Goal: Task Accomplishment & Management: Use online tool/utility

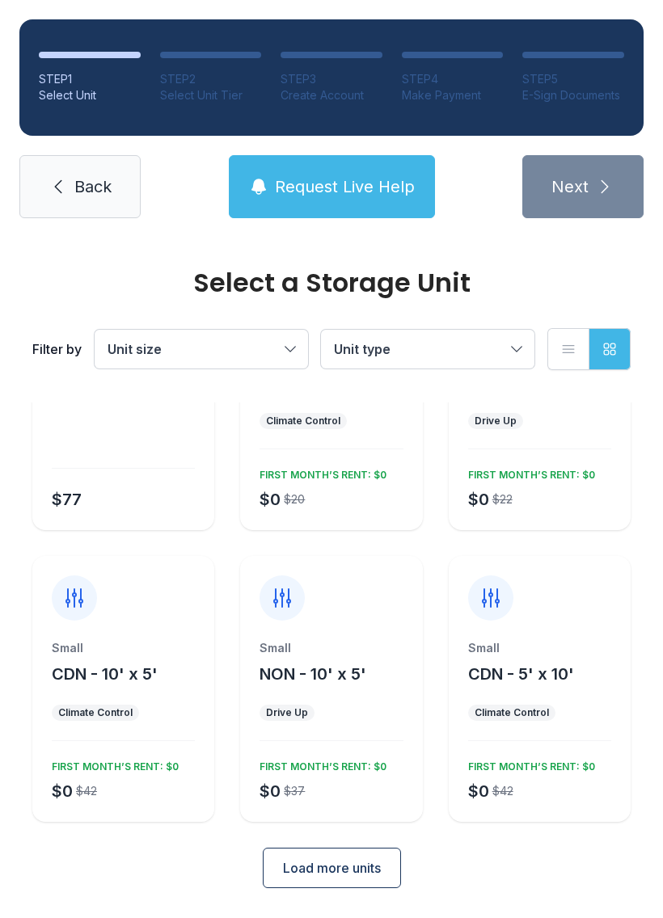
scroll to position [141, 0]
click at [366, 859] on span "Load more units" at bounding box center [332, 868] width 98 height 19
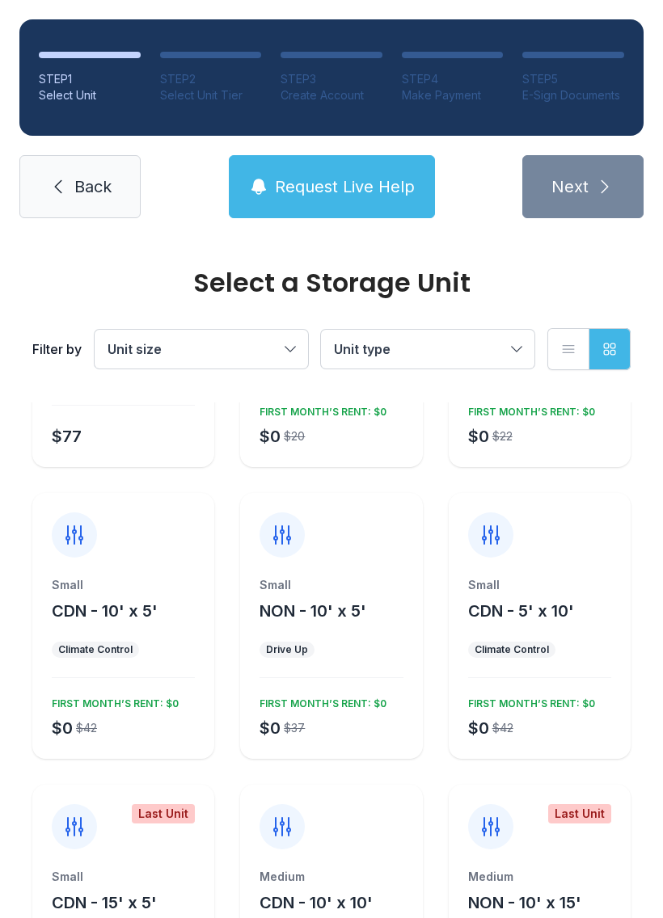
scroll to position [202, 0]
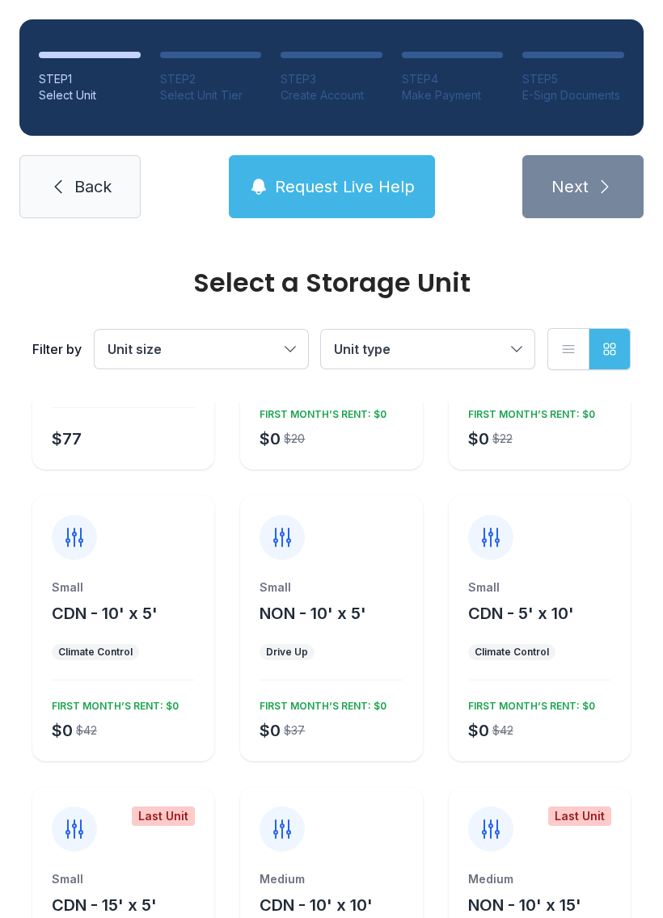
click at [103, 176] on span "Back" at bounding box center [92, 186] width 37 height 23
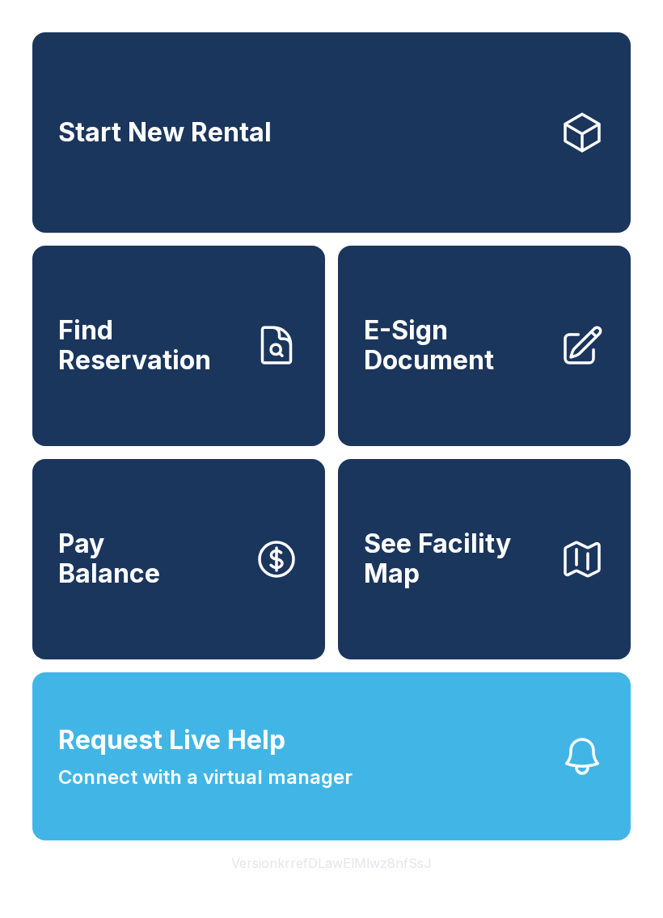
click at [538, 370] on span "E-Sign Document" at bounding box center [455, 345] width 183 height 59
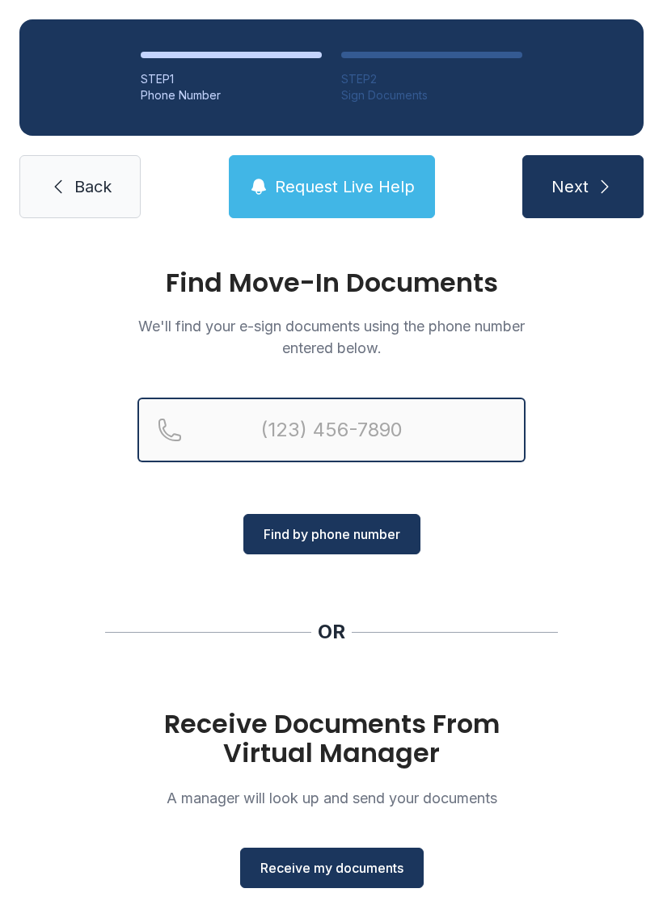
click at [297, 452] on input "Reservation phone number" at bounding box center [331, 430] width 388 height 65
click at [293, 427] on input "(" at bounding box center [331, 430] width 388 height 65
type input "[PHONE_NUMBER]"
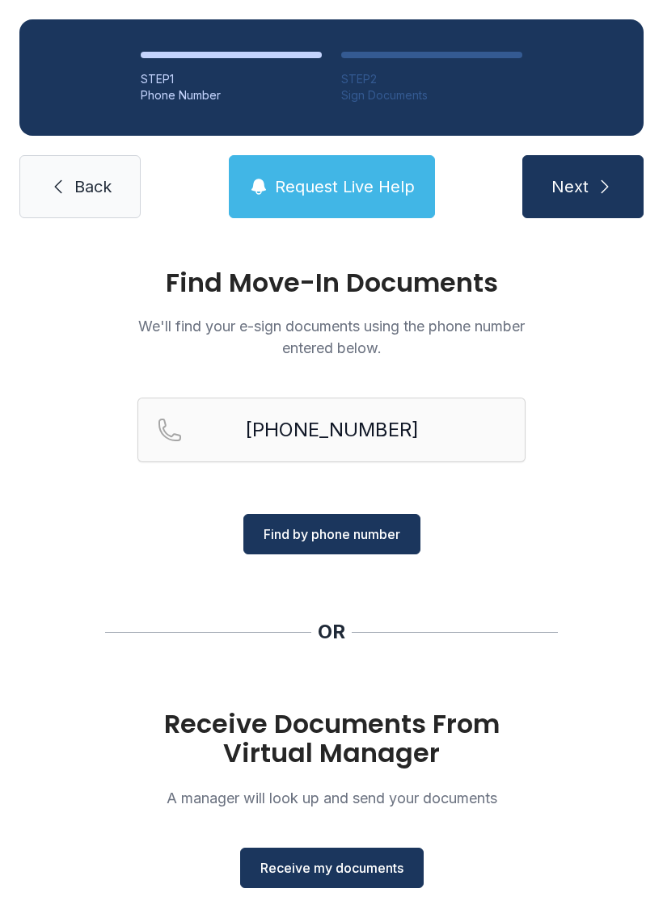
click at [391, 534] on span "Find by phone number" at bounding box center [331, 533] width 137 height 19
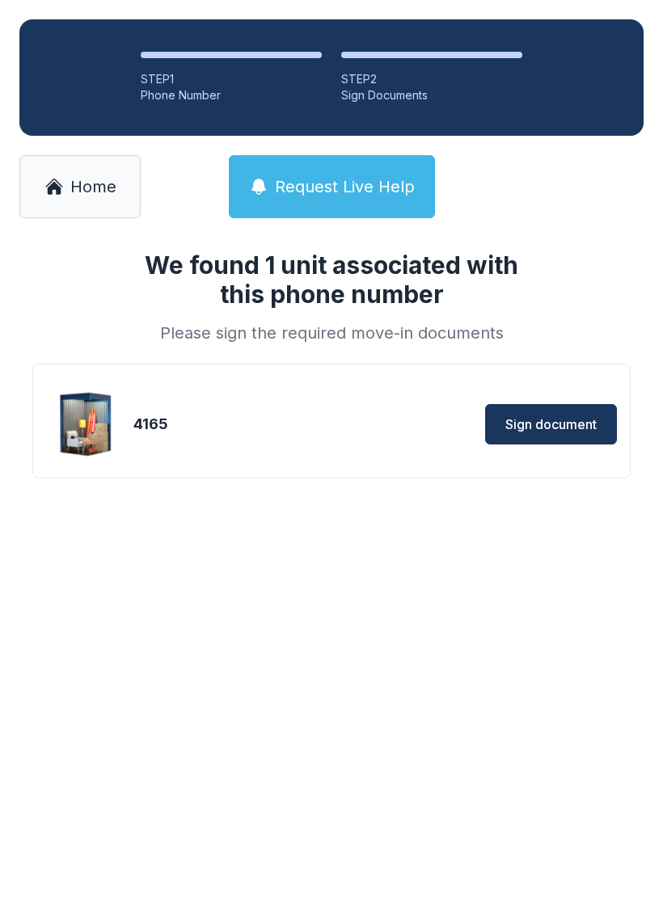
click at [547, 427] on span "Sign document" at bounding box center [550, 424] width 91 height 19
click at [596, 417] on button "Sign document" at bounding box center [551, 424] width 132 height 40
click at [104, 184] on span "Home" at bounding box center [93, 186] width 46 height 23
